Goal: Task Accomplishment & Management: Manage account settings

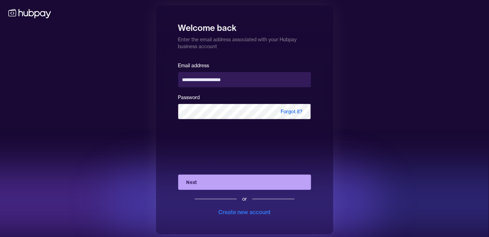
click at [210, 184] on button "Next" at bounding box center [244, 181] width 133 height 15
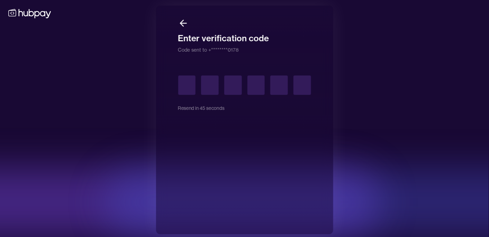
type input "*"
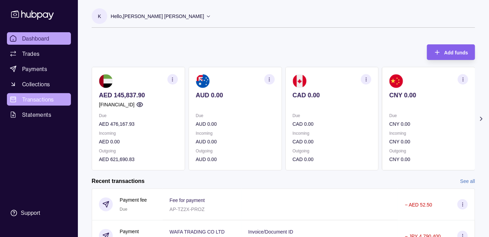
click at [39, 99] on span "Transactions" at bounding box center [38, 99] width 32 height 8
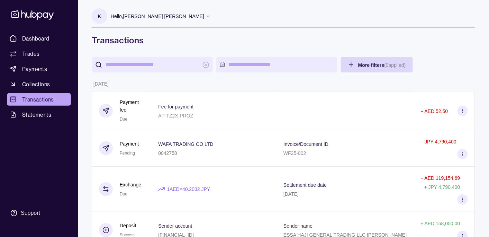
click at [165, 15] on p "Hello, [PERSON_NAME] [PERSON_NAME]" at bounding box center [157, 16] width 93 height 8
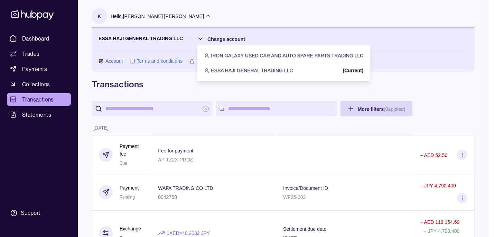
click at [244, 54] on p "IRON GALAXY USED CAR AND AUTO SPARE PARTS TRADING LLC" at bounding box center [287, 56] width 152 height 8
